Goal: Navigation & Orientation: Understand site structure

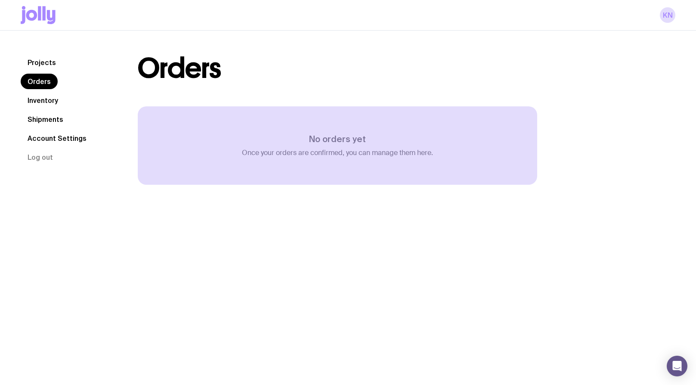
click at [37, 121] on link "Shipments" at bounding box center [45, 118] width 49 height 15
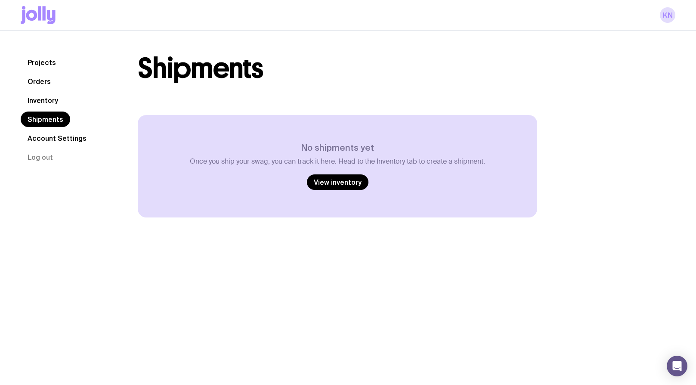
click at [38, 101] on link "Inventory" at bounding box center [43, 99] width 44 height 15
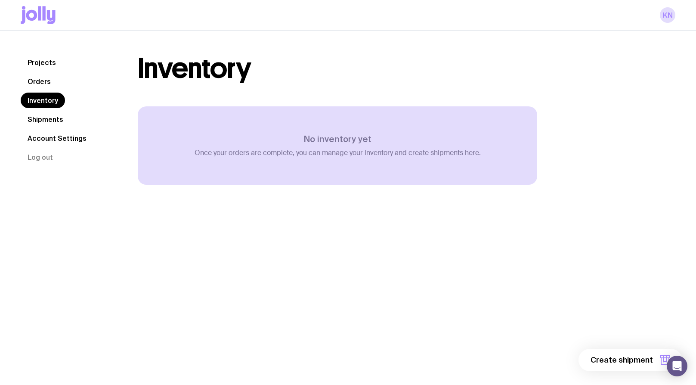
click at [39, 81] on link "Orders" at bounding box center [39, 81] width 37 height 15
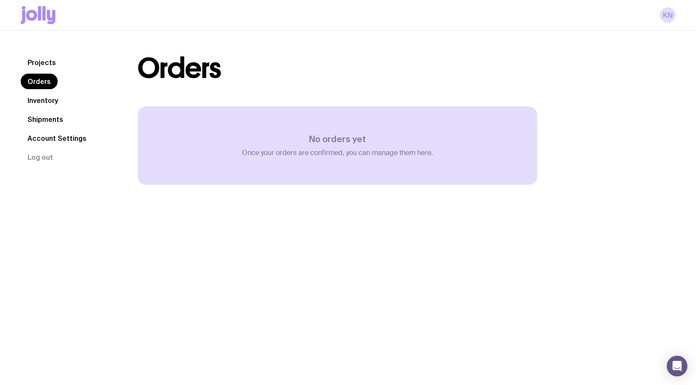
click at [39, 63] on link "Projects" at bounding box center [42, 62] width 42 height 15
